Goal: Task Accomplishment & Management: Use online tool/utility

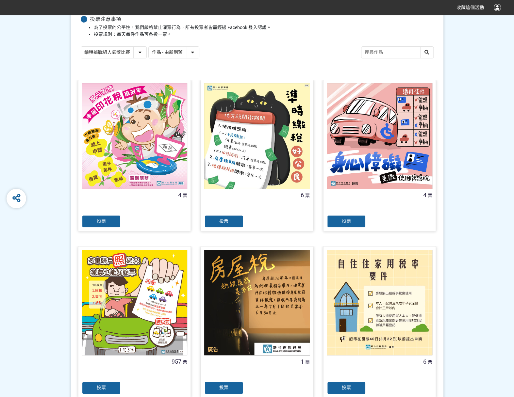
scroll to position [163, 0]
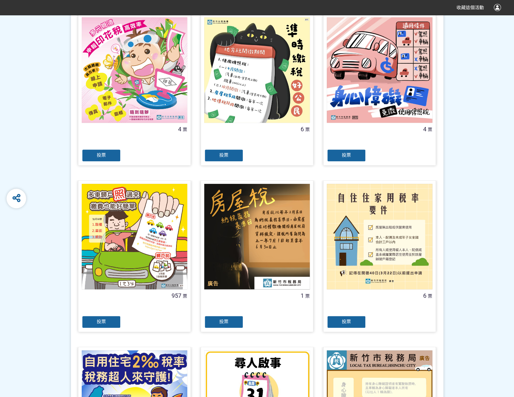
click at [106, 322] on div "投票" at bounding box center [101, 321] width 39 height 13
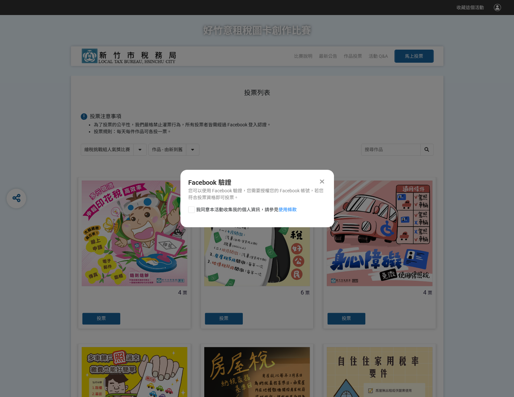
click at [193, 212] on div at bounding box center [191, 209] width 7 height 7
checkbox input "true"
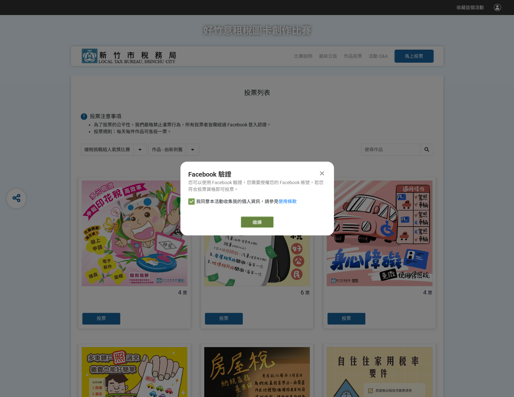
click at [250, 224] on link "繼續" at bounding box center [257, 222] width 33 height 11
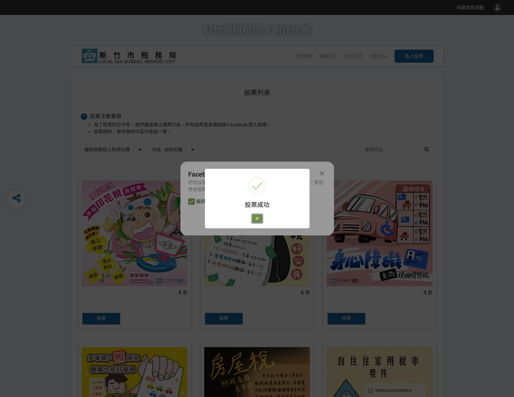
click at [254, 220] on button "好" at bounding box center [257, 218] width 10 height 9
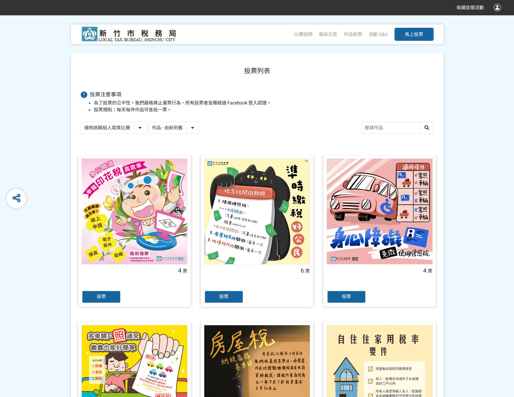
scroll to position [37, 0]
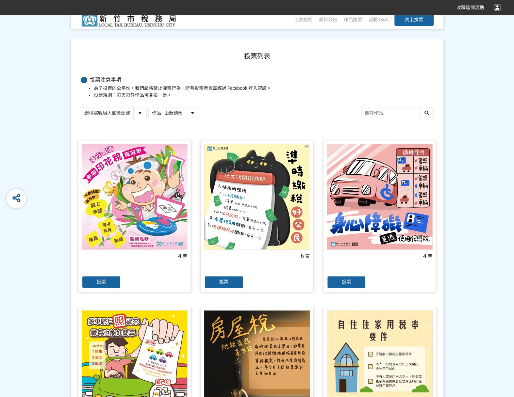
drag, startPoint x: 140, startPoint y: 114, endPoint x: 140, endPoint y: 118, distance: 4.3
click at [140, 114] on select "繪稅挑戰組人氣獎比賽 活用智繪組人氣獎投票" at bounding box center [113, 112] width 65 height 11
select select "13167"
click at [81, 107] on select "繪稅挑戰組人氣獎比賽 活用智繪組人氣獎投票" at bounding box center [113, 112] width 65 height 11
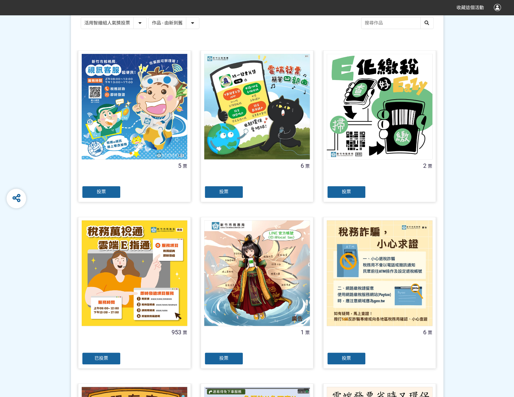
scroll to position [131, 0]
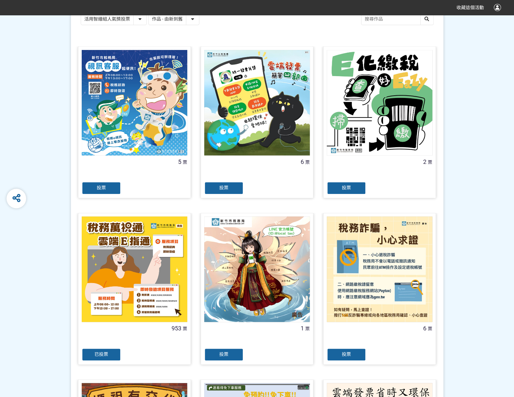
click at [106, 354] on span "已投票" at bounding box center [101, 354] width 14 height 5
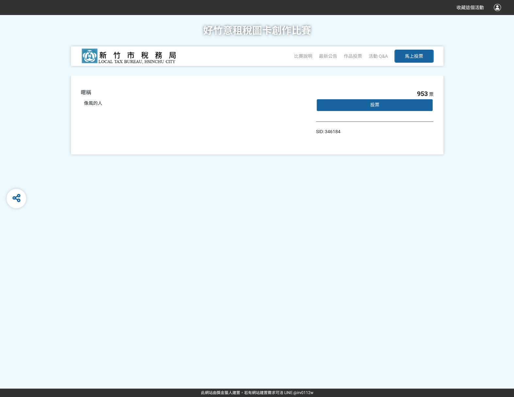
click at [393, 106] on div "投票" at bounding box center [375, 105] width 118 height 13
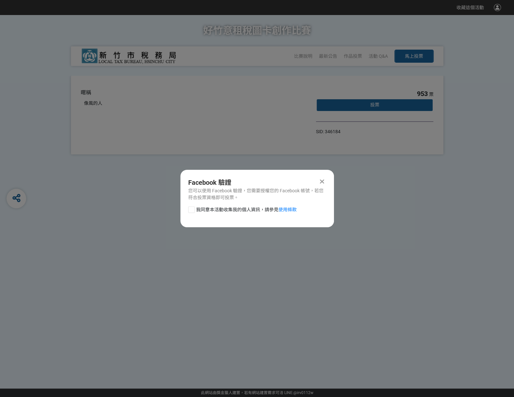
drag, startPoint x: 191, startPoint y: 210, endPoint x: 231, endPoint y: 216, distance: 40.3
click at [192, 210] on div at bounding box center [191, 209] width 7 height 7
checkbox input "true"
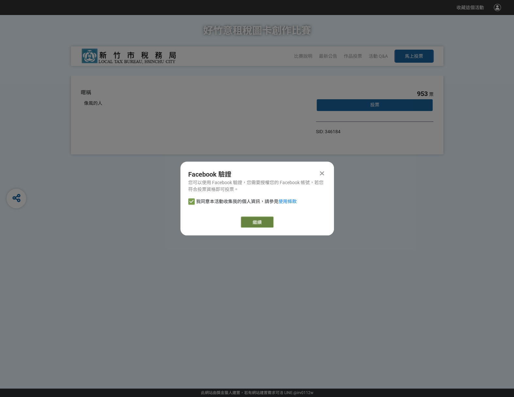
click at [258, 217] on link "繼續" at bounding box center [257, 222] width 33 height 11
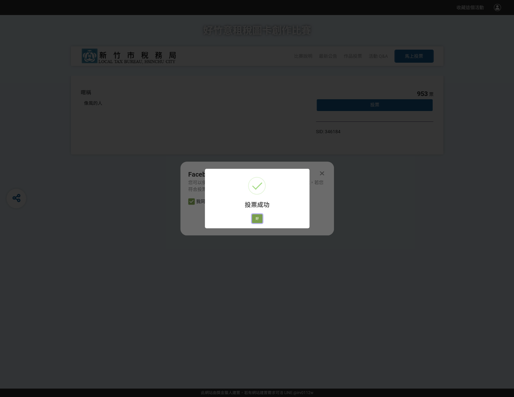
click at [257, 216] on button "好" at bounding box center [257, 218] width 10 height 9
